Goal: Task Accomplishment & Management: Complete application form

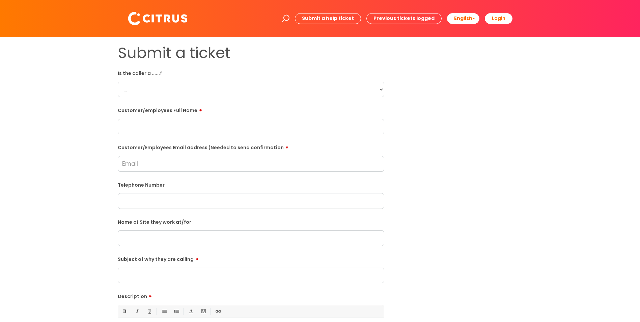
click at [131, 93] on select "... Citrus Customer Citrus Employee [DEMOGRAPHIC_DATA] Supplier" at bounding box center [251, 90] width 266 height 16
select select "Citrus Employee"
click at [118, 82] on select "... Citrus Customer Citrus Employee [DEMOGRAPHIC_DATA] Supplier" at bounding box center [251, 90] width 266 height 16
click at [162, 129] on input "text" at bounding box center [251, 127] width 266 height 16
click at [150, 125] on input "text" at bounding box center [251, 127] width 266 height 16
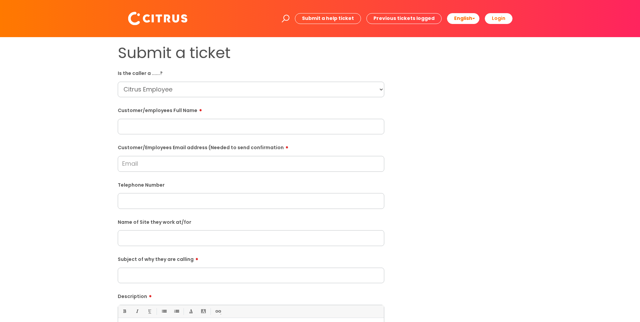
paste input "[PERSON_NAME]"
type input "[PERSON_NAME]"
click at [134, 162] on input "Customer/Employees Email address (Needed to send confirmation" at bounding box center [251, 164] width 266 height 16
type input "[EMAIL_ADDRESS][DOMAIN_NAME]"
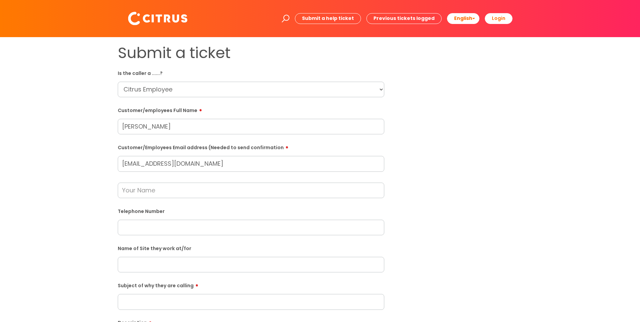
drag, startPoint x: 137, startPoint y: 230, endPoint x: 141, endPoint y: 230, distance: 4.4
click at [137, 230] on input "text" at bounding box center [251, 228] width 266 height 16
paste input "07712341084"
type input "07712341084"
drag, startPoint x: 175, startPoint y: 125, endPoint x: 36, endPoint y: 124, distance: 138.6
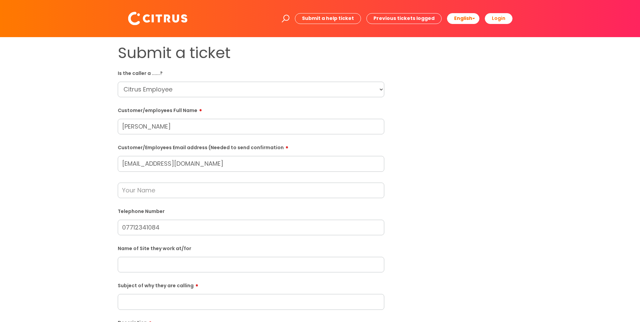
click at [63, 127] on div "Submit a ticket Is the caller a ......? ... Citrus Customer Citrus Employee [DE…" at bounding box center [320, 251] width 626 height 415
click at [149, 191] on input "text" at bounding box center [251, 190] width 266 height 16
paste input "[PERSON_NAME]"
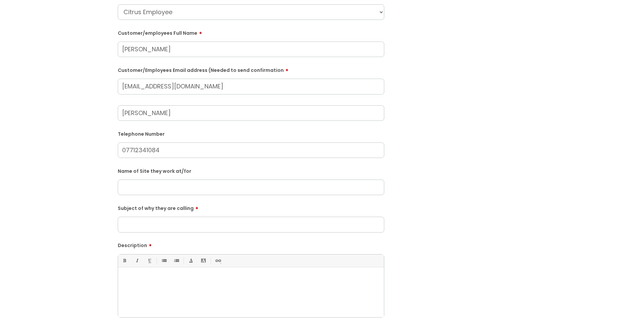
scroll to position [101, 0]
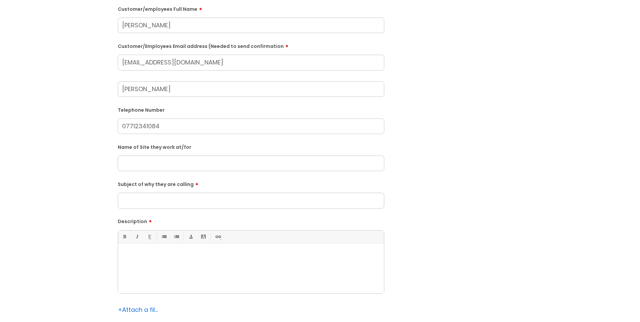
type input "[PERSON_NAME]"
click at [144, 165] on input "text" at bounding box center [251, 163] width 266 height 16
type input "[GEOGRAPHIC_DATA][PERSON_NAME]"
click at [151, 203] on input "Subject of why they are calling" at bounding box center [251, 201] width 266 height 16
type input "Unable to gain access"
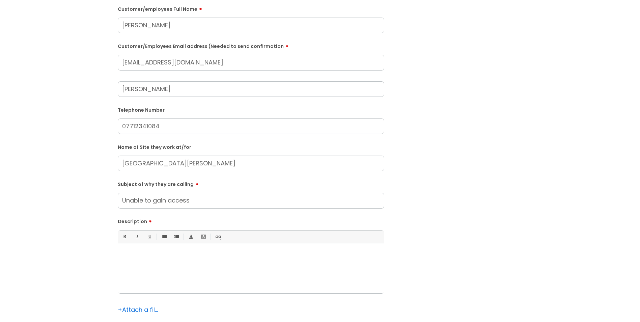
click at [161, 274] on div at bounding box center [251, 269] width 266 height 47
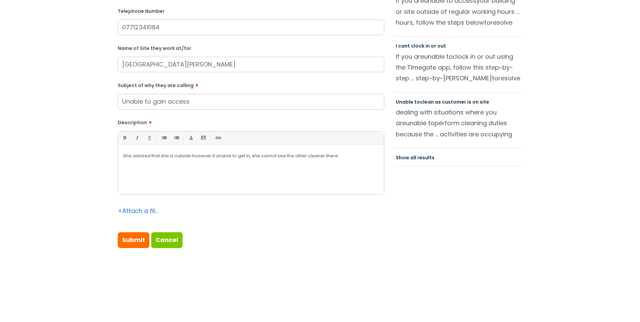
scroll to position [202, 0]
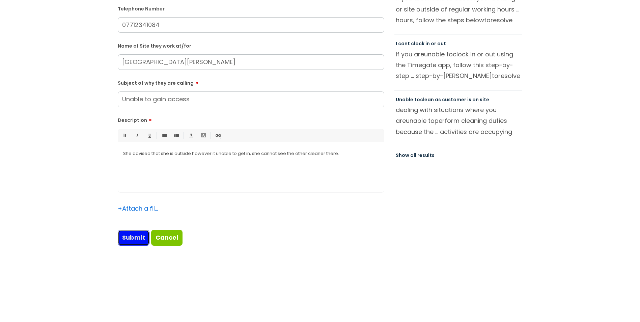
click at [136, 235] on input "Submit" at bounding box center [134, 238] width 32 height 16
type input "Please Wait..."
